Goal: Communication & Community: Answer question/provide support

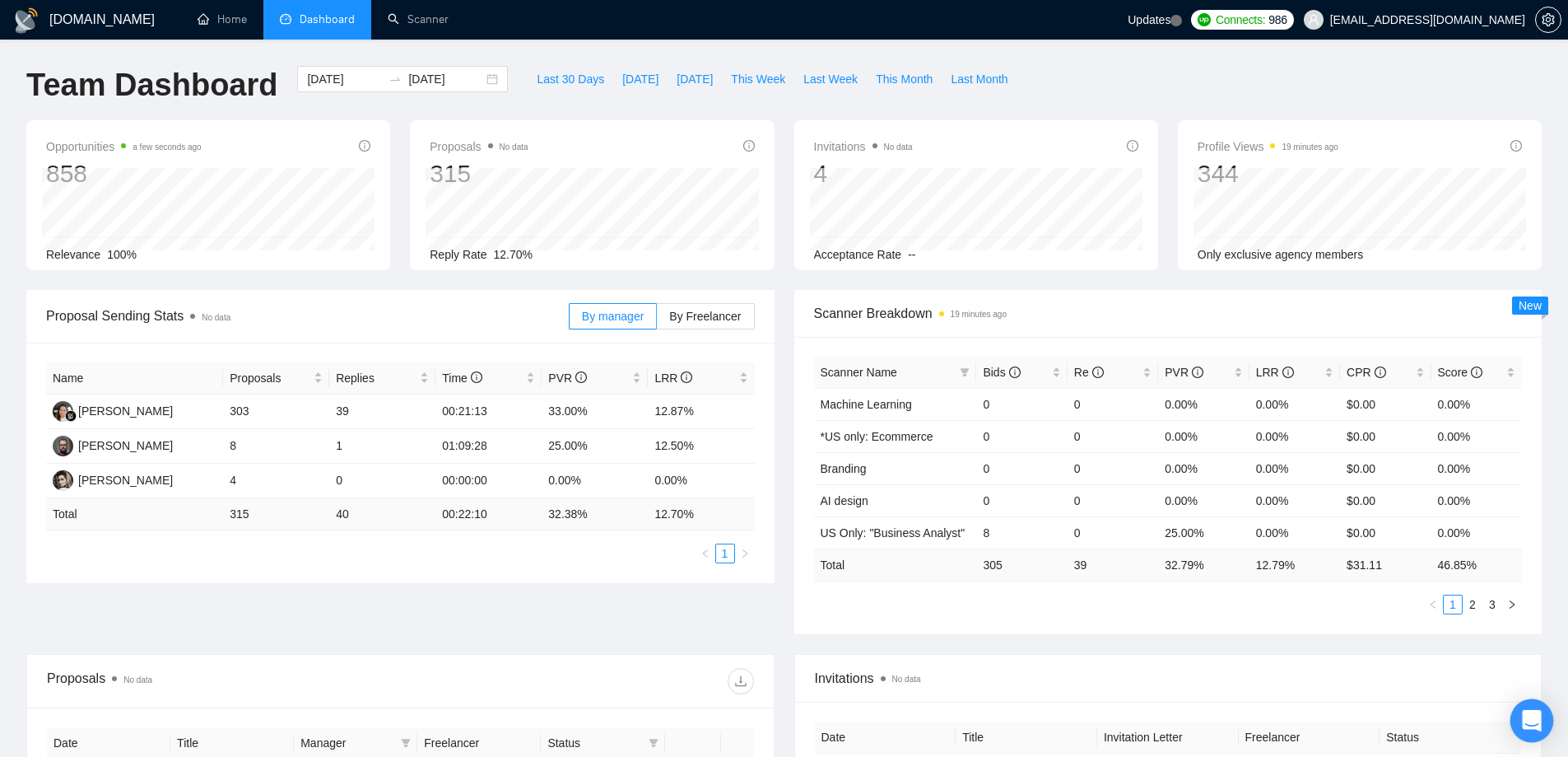
click at [1542, 727] on div "Open Intercom Messenger" at bounding box center [1532, 720] width 44 height 44
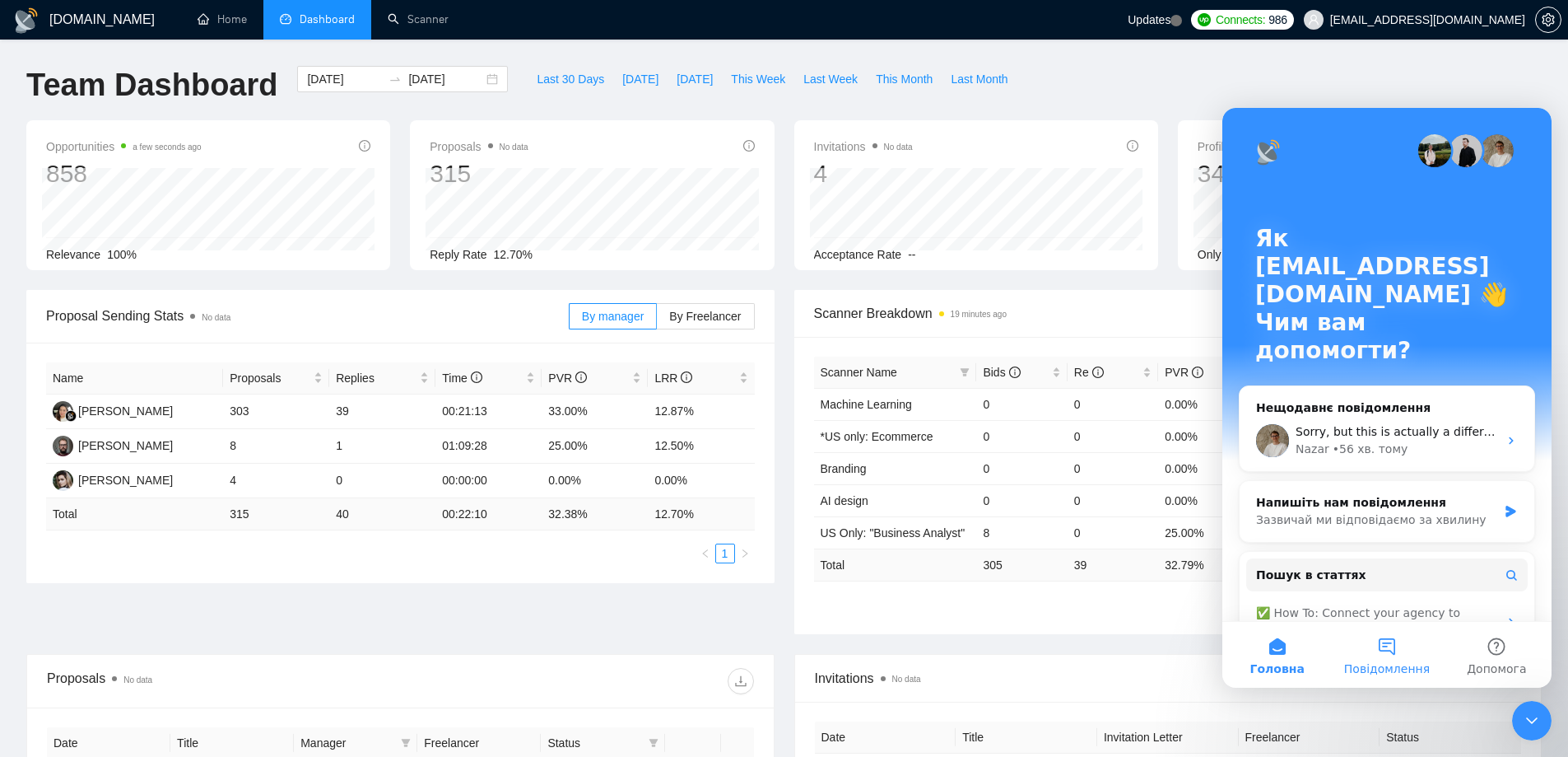
click at [1385, 648] on button "Повідомлення" at bounding box center [1387, 654] width 110 height 66
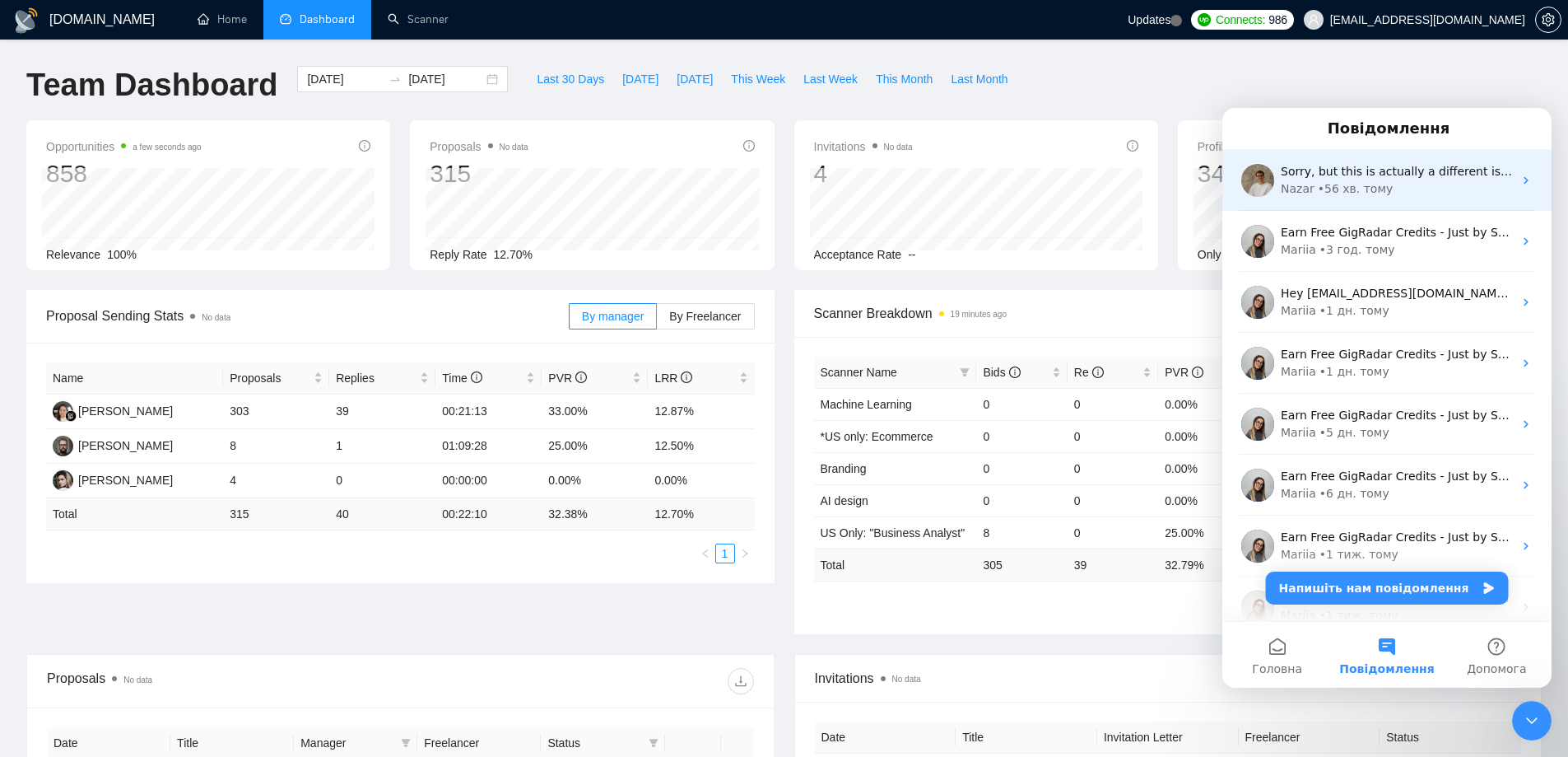
click at [1352, 189] on div "• 56 хв. тому" at bounding box center [1356, 189] width 75 height 17
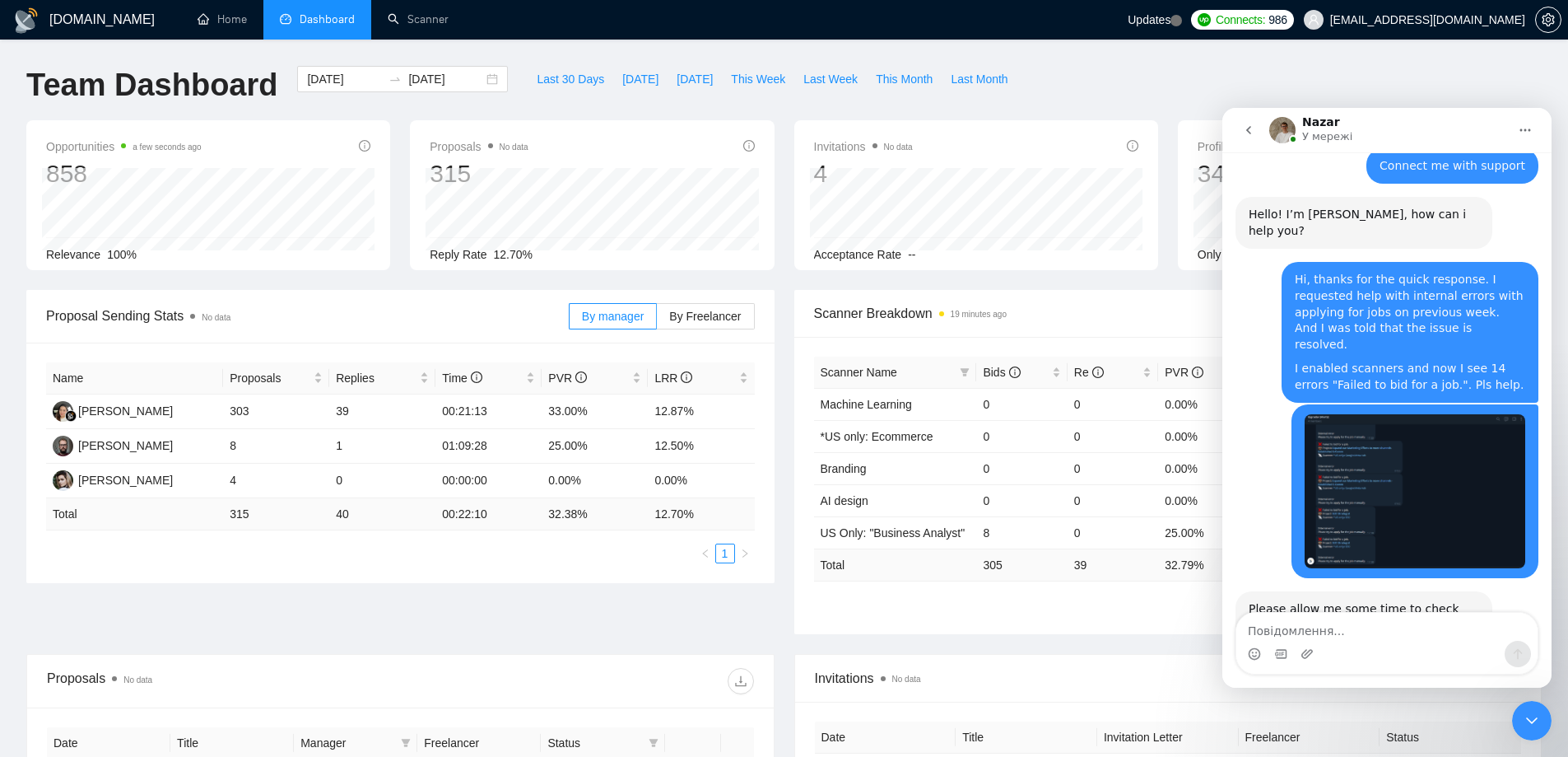
scroll to position [3173, 0]
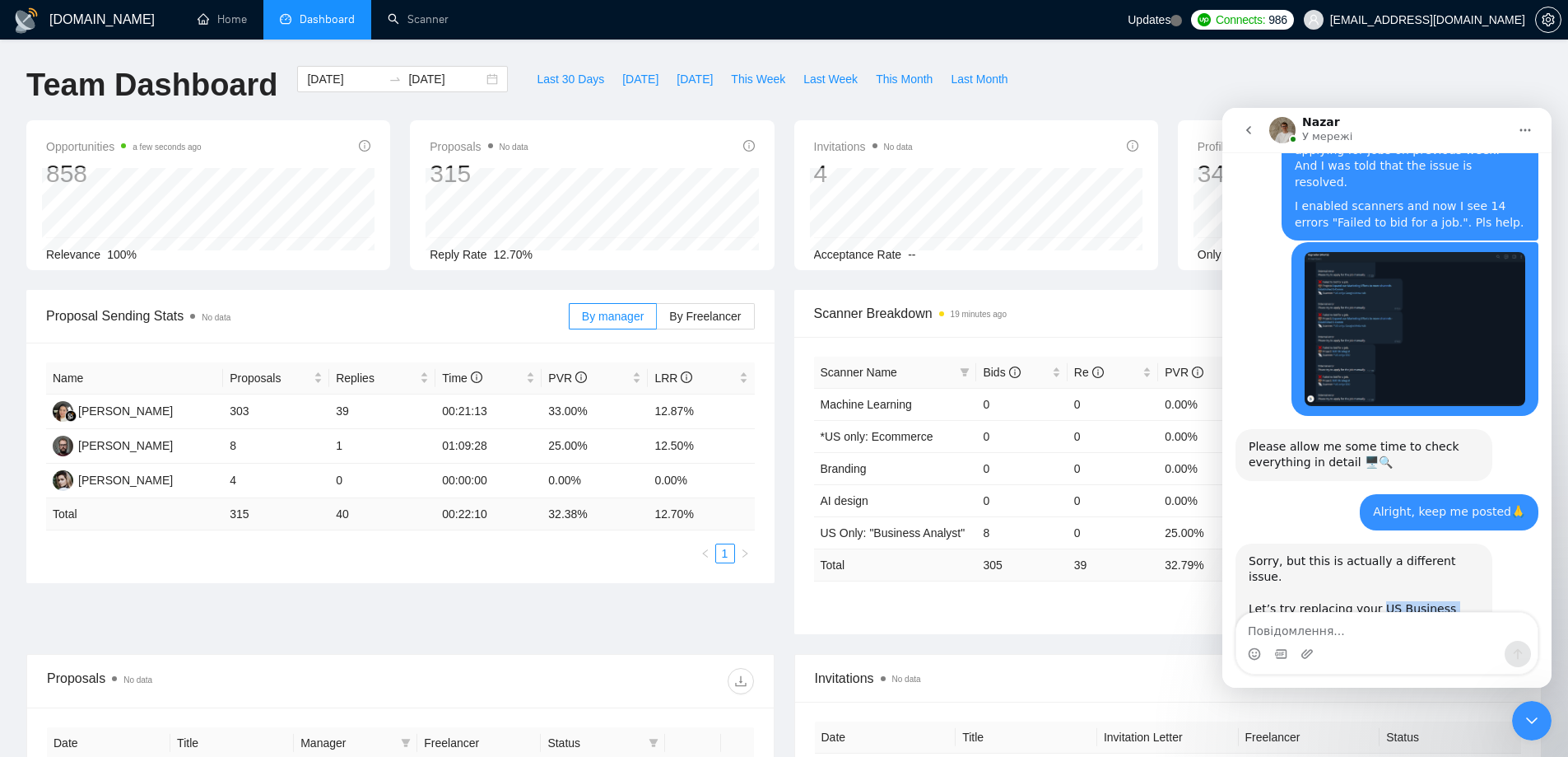
drag, startPoint x: 1368, startPoint y: 414, endPoint x: 1284, endPoint y: 460, distance: 95.8
click at [1284, 586] on div "Let’s try replacing your US Business Manager with this one instead( [PERSON_NAM…" at bounding box center [1364, 690] width 231 height 210
click at [1296, 586] on div "Let’s try replacing your US Business Manager with this one instead( [PERSON_NAM…" at bounding box center [1364, 690] width 231 height 210
drag, startPoint x: 1454, startPoint y: 561, endPoint x: 1248, endPoint y: 383, distance: 272.2
click at [1248, 544] on div "Sorry, but this is actually a different issue. Let’s try replacing your US Busi…" at bounding box center [1365, 674] width 257 height 261
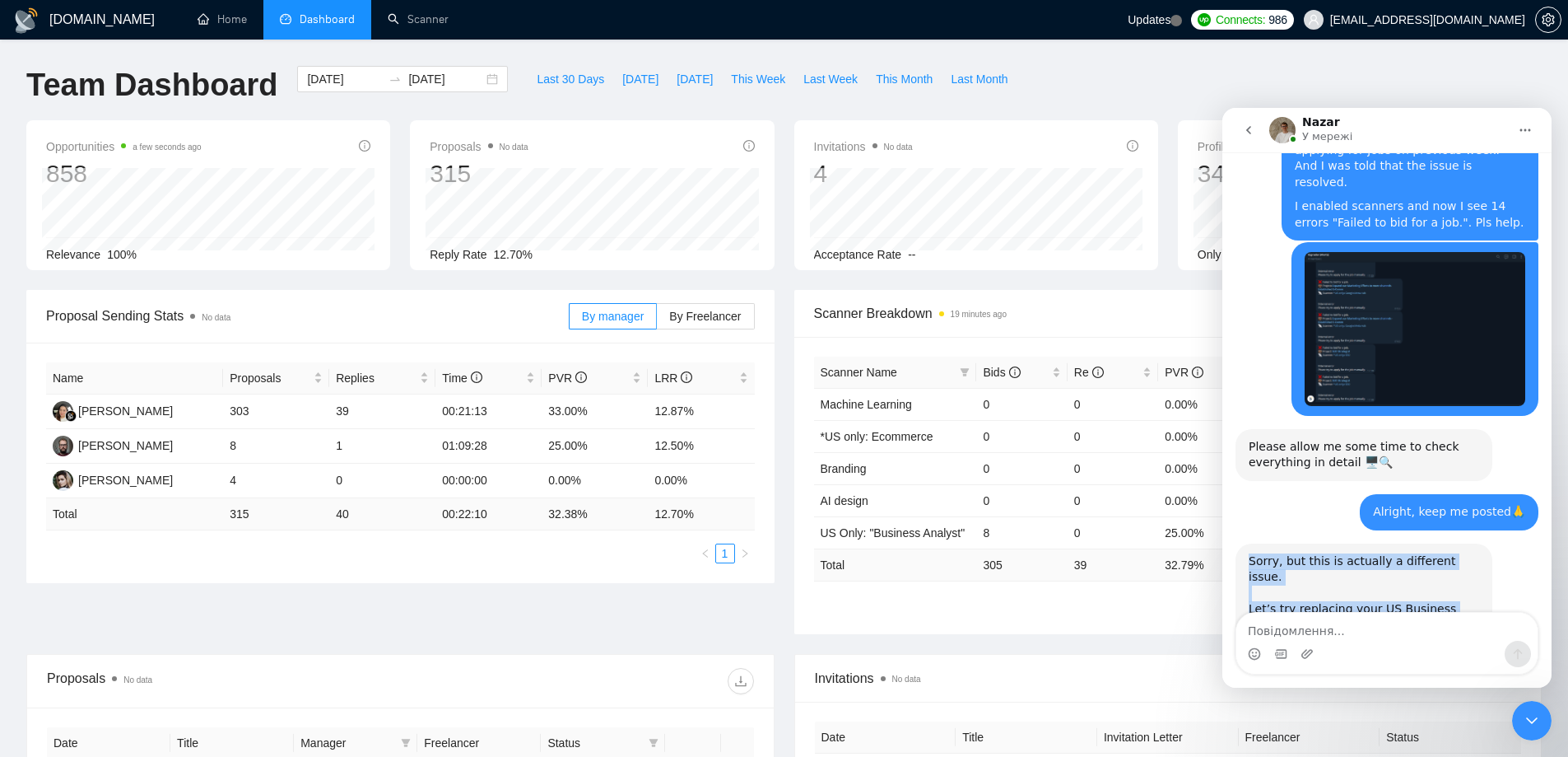
click at [1290, 586] on div "Let’s try replacing your US Business Manager with this one instead( [PERSON_NAM…" at bounding box center [1364, 690] width 231 height 210
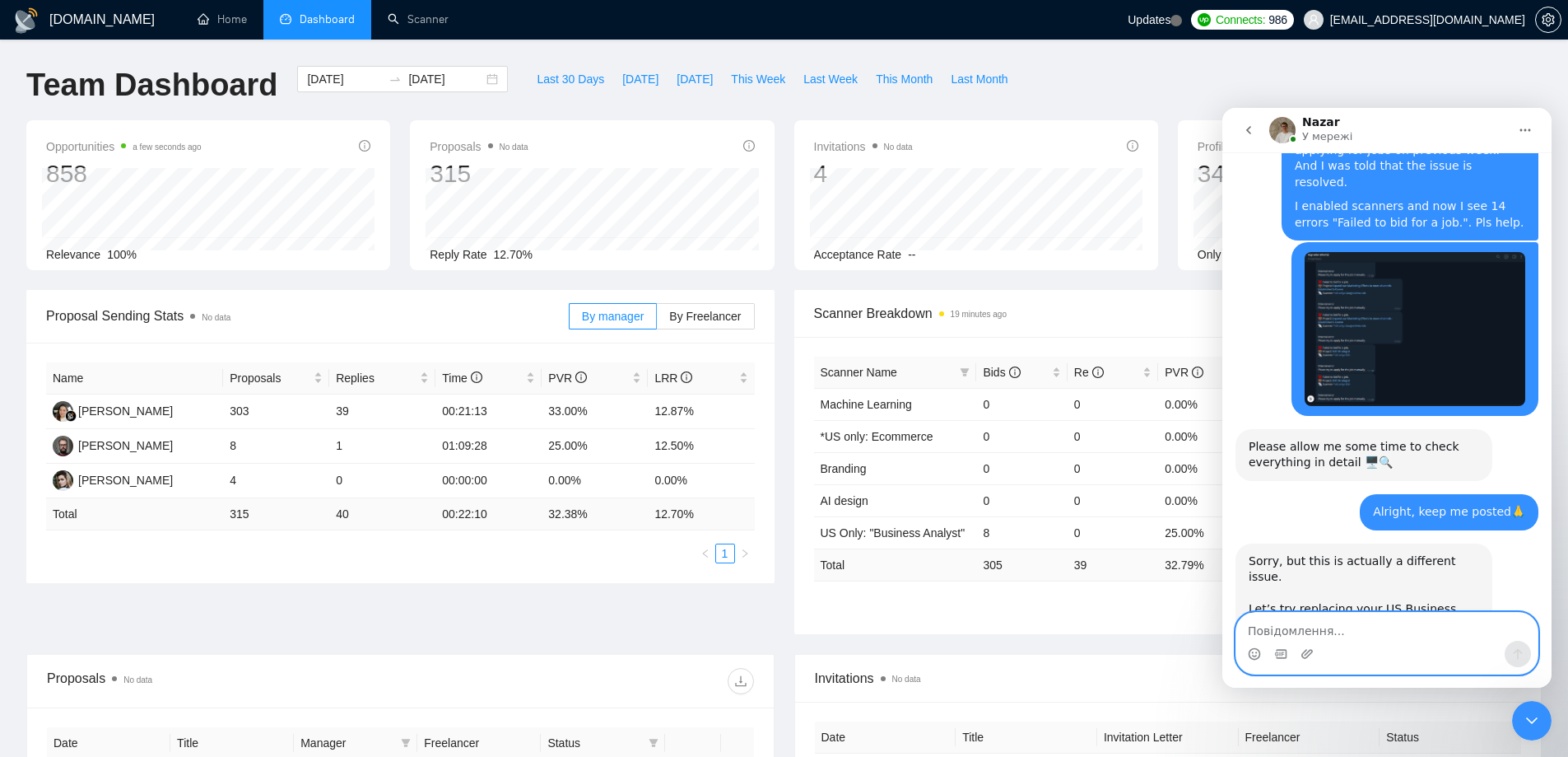
click at [1319, 629] on textarea "Повідомлення..." at bounding box center [1386, 627] width 301 height 28
type textarea "Got it, I`ll let you know when it`s sent"
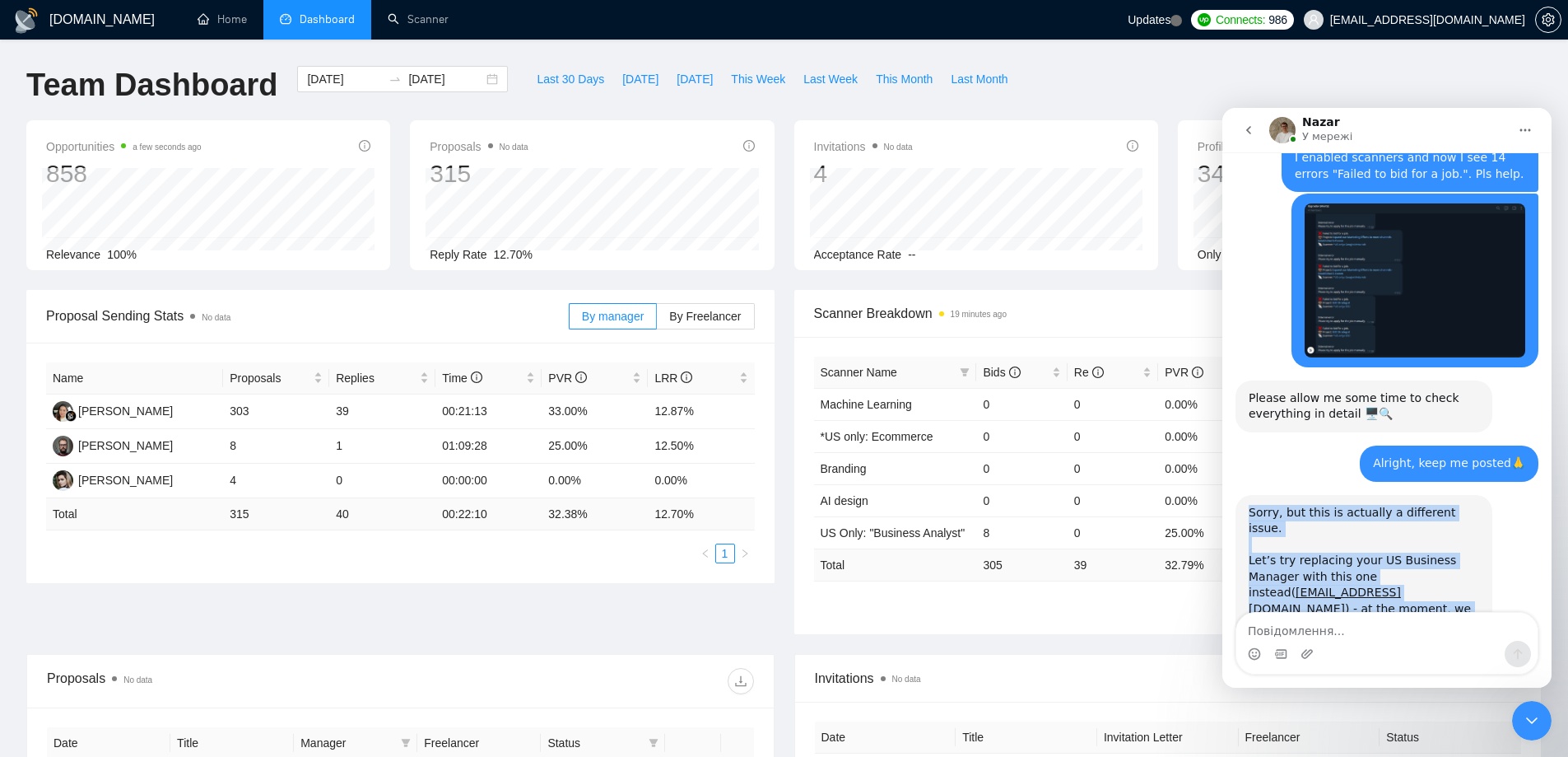
drag, startPoint x: 1459, startPoint y: 509, endPoint x: 1218, endPoint y: 341, distance: 293.8
click html "Nazar У мережі 6 серпня Hey, I need to speak to support manager [EMAIL_ADDRESS]…"
click at [1331, 537] on div "Let’s try replacing your US Business Manager with this one instead( [PERSON_NAM…" at bounding box center [1364, 641] width 231 height 210
drag, startPoint x: 1251, startPoint y: 365, endPoint x: 1414, endPoint y: 400, distance: 166.7
click at [1414, 537] on div "Let’s try replacing your US Business Manager with this one instead( [PERSON_NAM…" at bounding box center [1364, 641] width 231 height 210
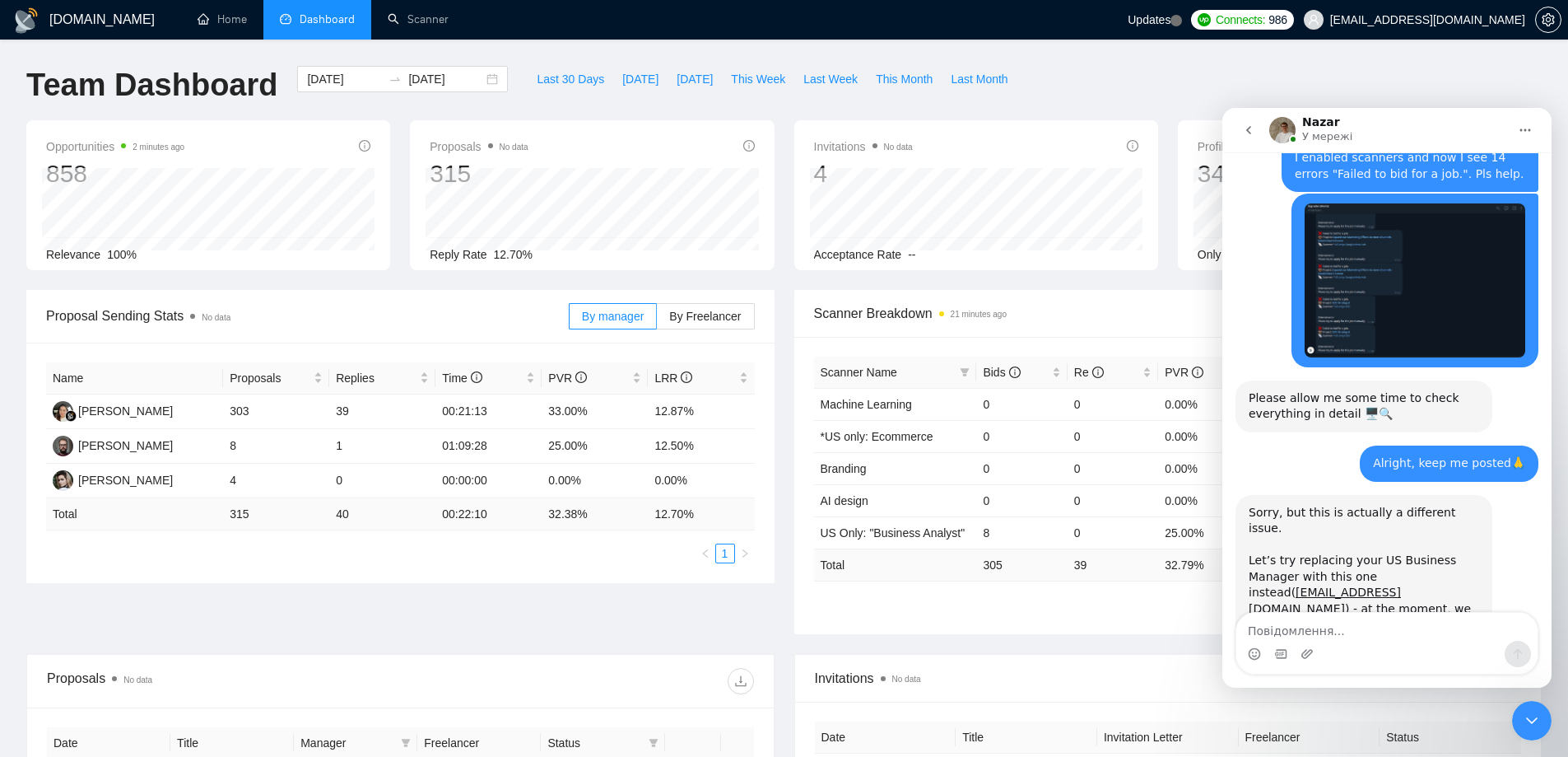
click at [1329, 537] on div "Let’s try replacing your US Business Manager with this one instead( [PERSON_NAM…" at bounding box center [1364, 641] width 231 height 210
